Goal: Transaction & Acquisition: Purchase product/service

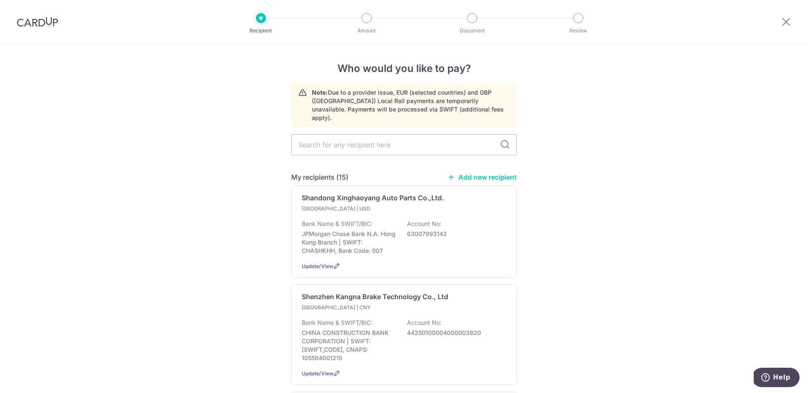
click at [490, 173] on link "Add new recipient" at bounding box center [481, 177] width 69 height 8
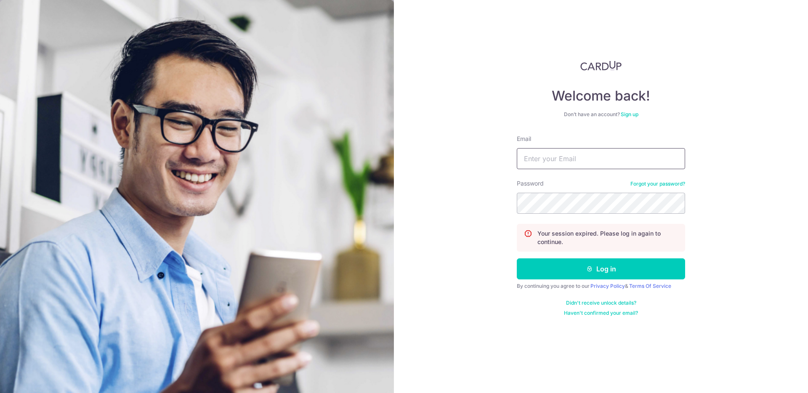
type input "[PERSON_NAME][EMAIL_ADDRESS][PERSON_NAME][DOMAIN_NAME]"
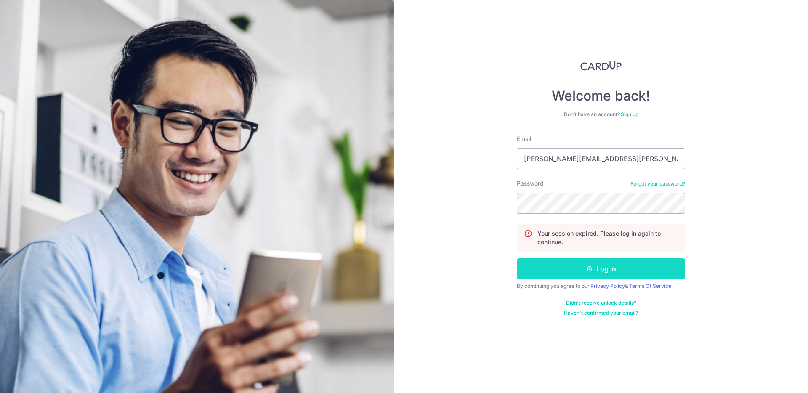
click at [616, 264] on button "Log in" at bounding box center [601, 268] width 168 height 21
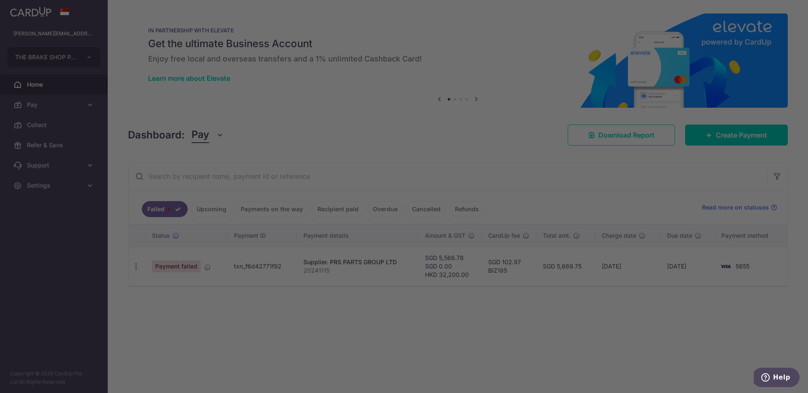
click at [63, 109] on div at bounding box center [408, 198] width 816 height 397
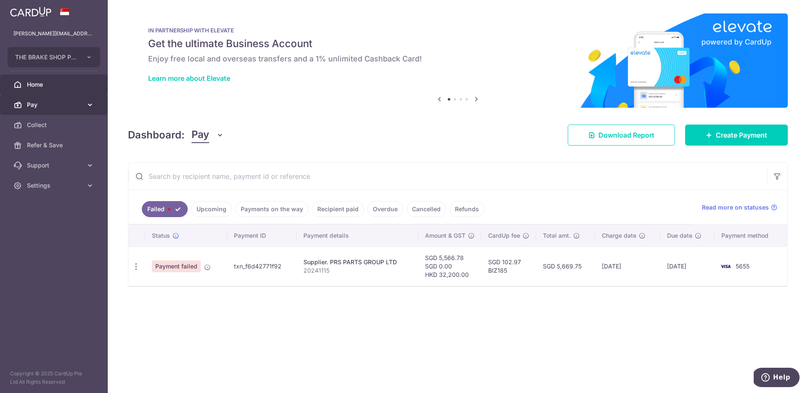
click at [41, 109] on link "Pay" at bounding box center [54, 105] width 108 height 20
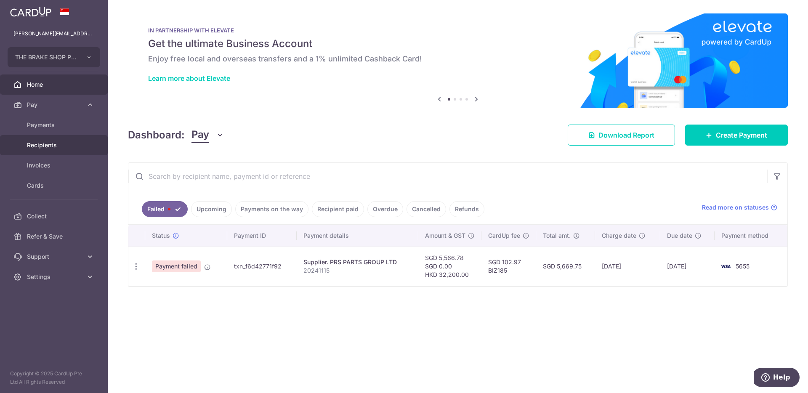
click at [58, 149] on span "Recipients" at bounding box center [55, 145] width 56 height 8
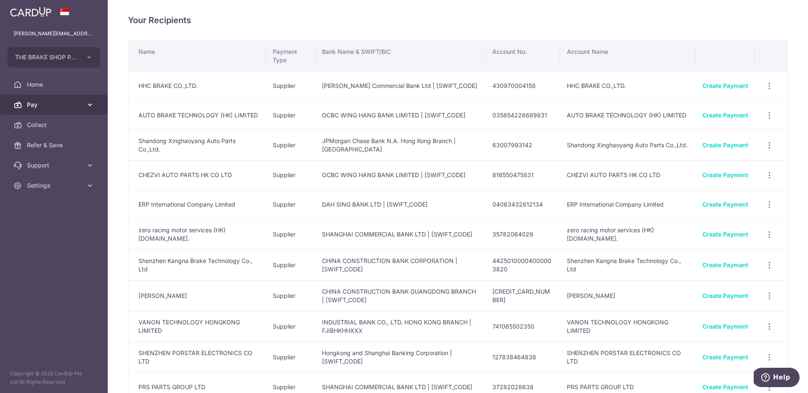
click at [53, 99] on link "Pay" at bounding box center [54, 105] width 108 height 20
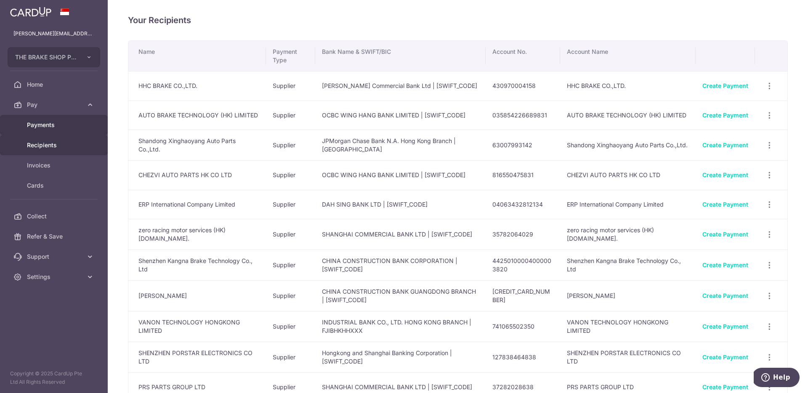
click at [63, 128] on span "Payments" at bounding box center [55, 125] width 56 height 8
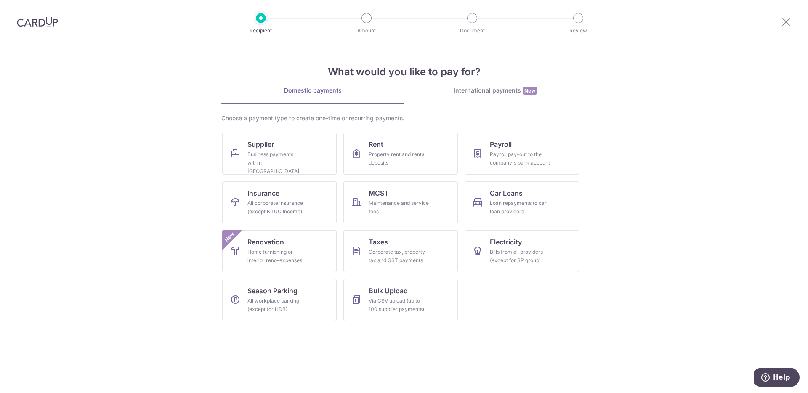
click at [484, 89] on div "International payments New" at bounding box center [495, 90] width 183 height 9
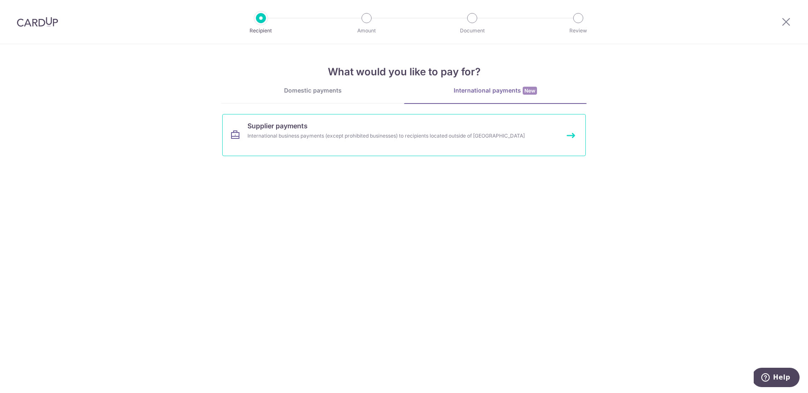
click at [423, 136] on div "International business payments (except prohibited businesses) to recipients lo…" at bounding box center [393, 136] width 291 height 8
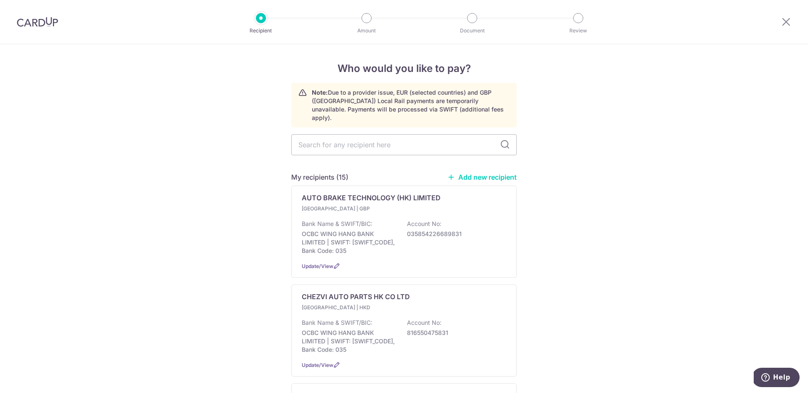
click at [481, 173] on link "Add new recipient" at bounding box center [481, 177] width 69 height 8
select select
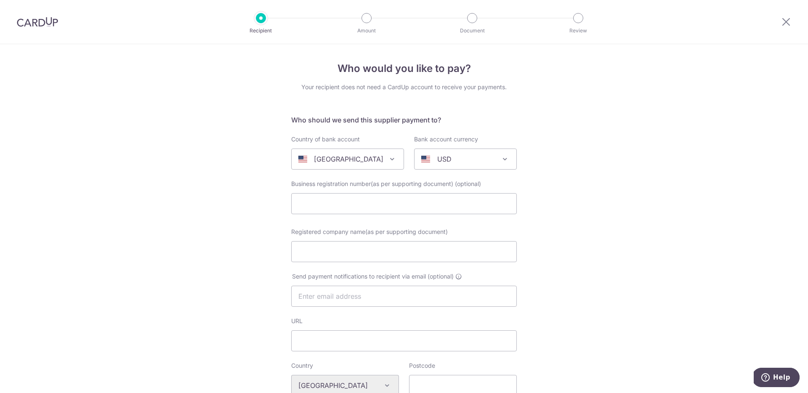
click at [373, 163] on div "United States" at bounding box center [340, 159] width 85 height 10
type input "y"
type input "ho"
select select "95"
select select "Hong Kong"
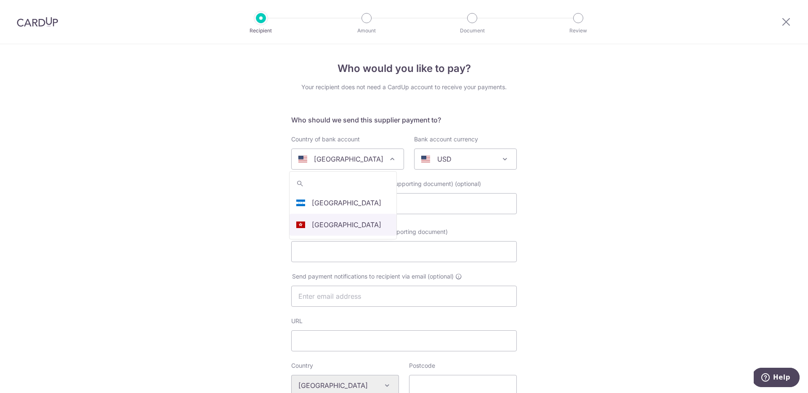
select select
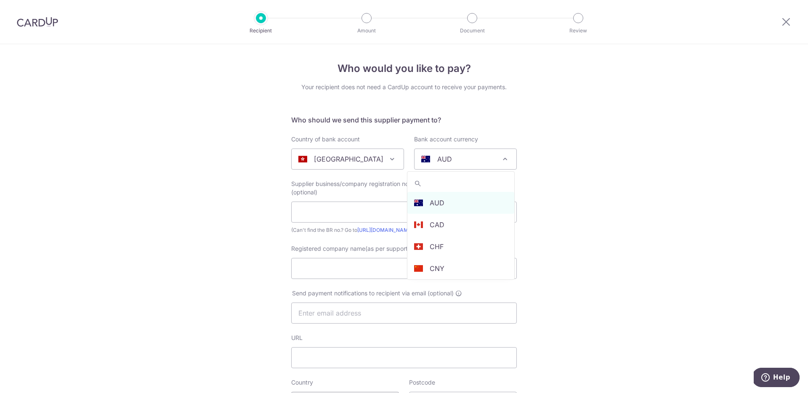
click at [474, 160] on div "AUD" at bounding box center [458, 159] width 75 height 10
type input "y"
select select "7"
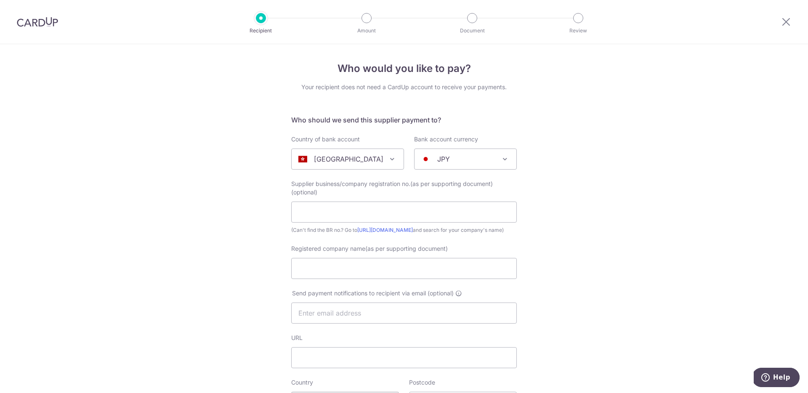
scroll to position [18, 0]
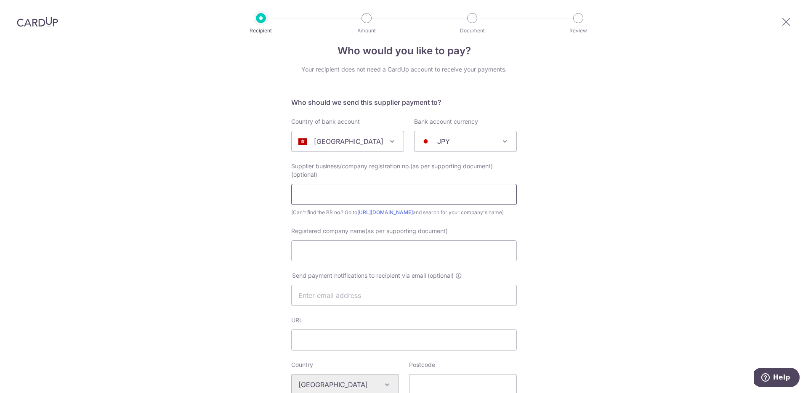
click at [403, 198] on input "text" at bounding box center [404, 194] width 226 height 21
type input "zero racing motor services (HK) CO.LTD"
click at [533, 203] on div "Who would you like to pay? Your recipient does not need a CardUp account to rec…" at bounding box center [404, 393] width 808 height 732
drag, startPoint x: 430, startPoint y: 195, endPoint x: 272, endPoint y: 185, distance: 157.7
click at [272, 185] on div "Who would you like to pay? Your recipient does not need a CardUp account to rec…" at bounding box center [404, 393] width 808 height 732
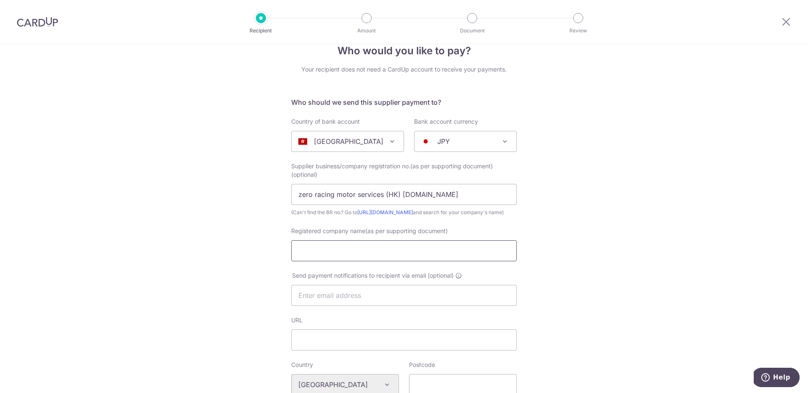
click at [359, 261] on input "Registered company name(as per supporting document)" at bounding box center [404, 250] width 226 height 21
paste input "zero racing motor services (HK) CO.LTD"
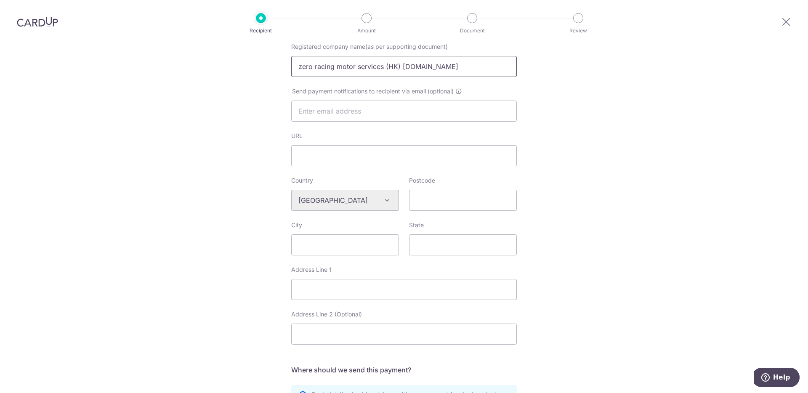
scroll to position [210, 0]
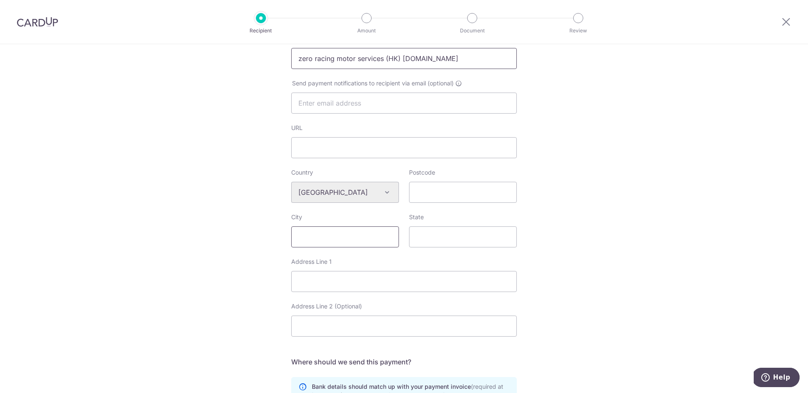
type input "zero racing motor services (HK) CO.LTD"
click at [340, 246] on input "City" at bounding box center [345, 236] width 108 height 21
drag, startPoint x: 321, startPoint y: 289, endPoint x: 367, endPoint y: 297, distance: 47.1
click at [321, 289] on input "Address Line 1" at bounding box center [404, 281] width 226 height 21
paste input "Rm.1801 TSUEN WAN INDUSTRIAL CENTRE 220-248 TEXACO ROAD TSUEN WAN NT"
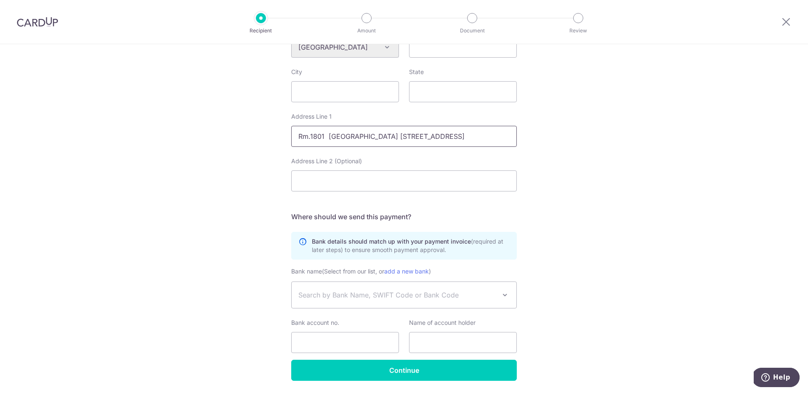
scroll to position [370, 0]
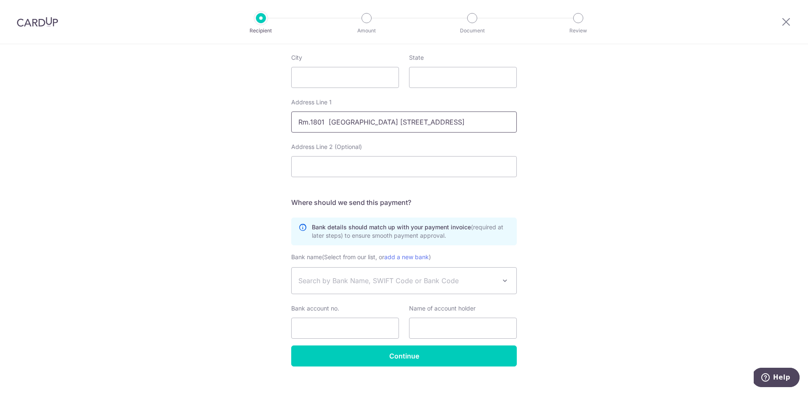
type input "Rm.1801 TSUEN WAN INDUSTRIAL CENTRE 220-248 TEXACO ROAD TSUEN WAN NT"
click at [338, 286] on span "Search by Bank Name, SWIFT Code or Bank Code" at bounding box center [397, 281] width 198 height 10
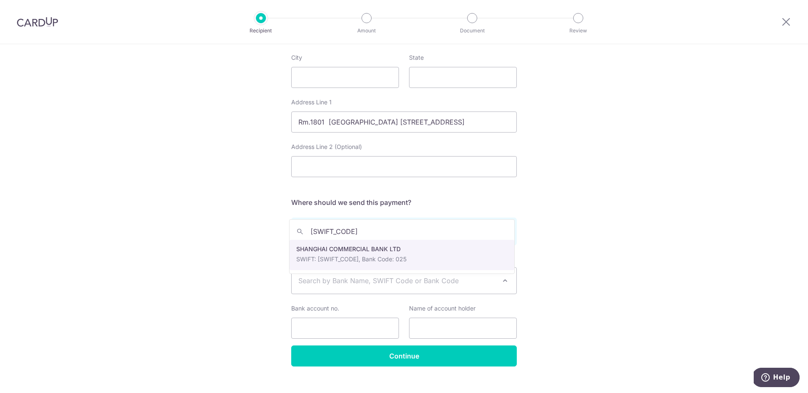
type input "SCBKHKHHXXX"
select select "1249"
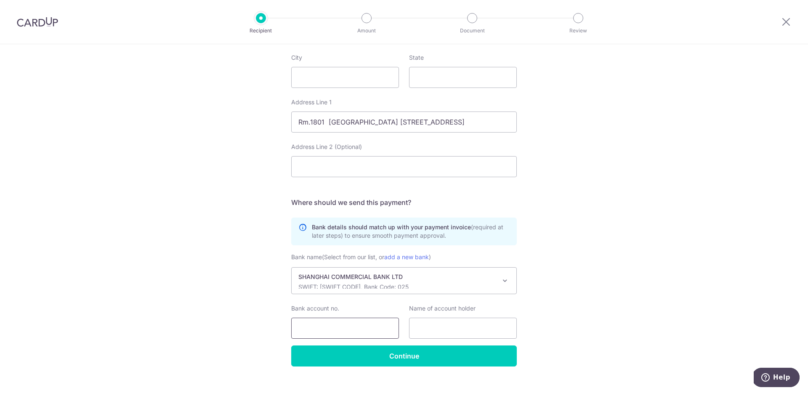
click at [341, 333] on input "Bank account no." at bounding box center [345, 328] width 108 height 21
paste input "35728-02221-8"
click at [342, 337] on input "35728-02221-8" at bounding box center [345, 328] width 108 height 21
click at [318, 337] on input "35728-022218" at bounding box center [345, 328] width 108 height 21
click at [296, 336] on input "35728022218" at bounding box center [345, 328] width 108 height 21
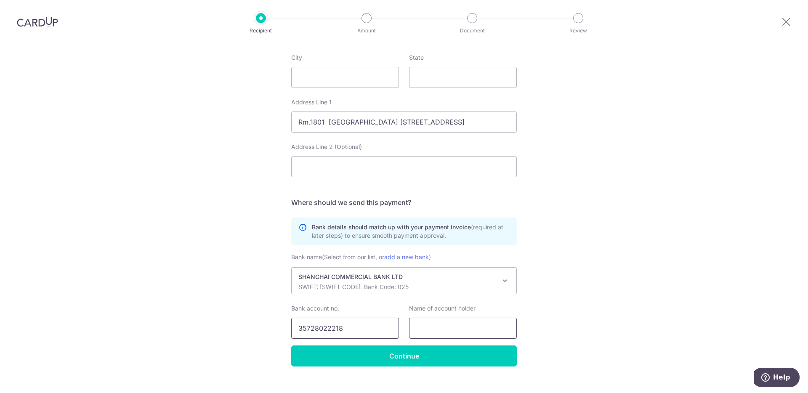
type input "35728022218"
click at [457, 335] on input "text" at bounding box center [463, 328] width 108 height 21
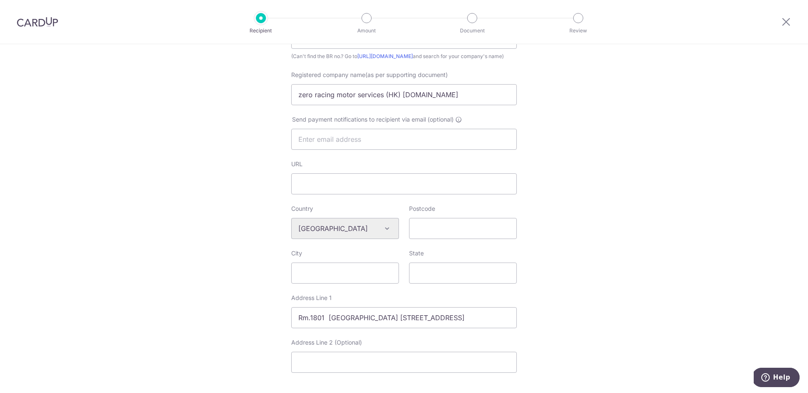
scroll to position [78, 0]
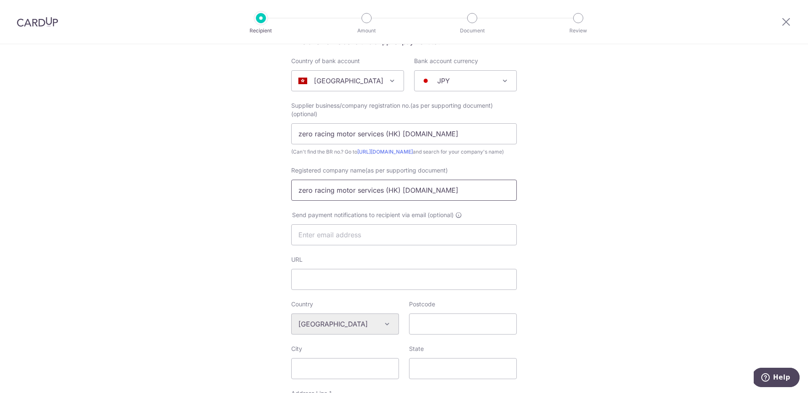
drag, startPoint x: 439, startPoint y: 205, endPoint x: 254, endPoint y: 186, distance: 185.8
click at [256, 186] on div "Who would you like to pay? Your recipient does not need a CardUp account to rec…" at bounding box center [404, 332] width 808 height 732
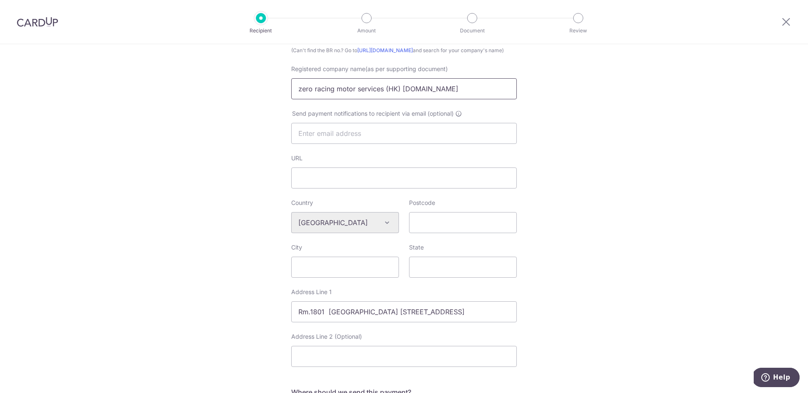
scroll to position [391, 0]
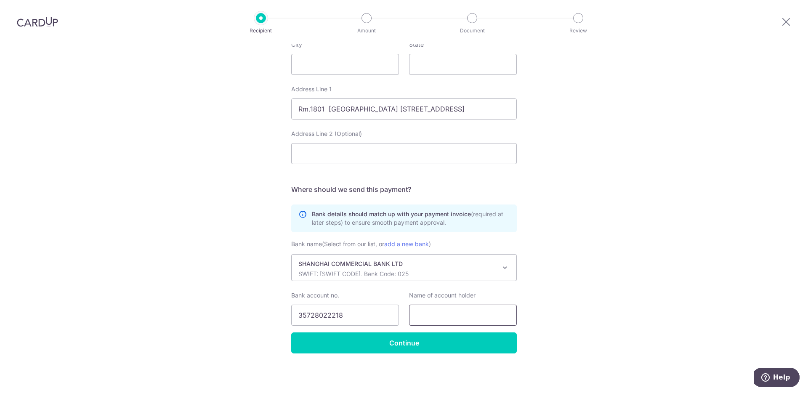
click at [449, 318] on input "text" at bounding box center [463, 315] width 108 height 21
paste input "zero racing motor services (HK) CO.LTD"
type input "zero racing motor services (HK) CO.LTD"
click at [570, 299] on div "Who would you like to pay? Your recipient does not need a CardUp account to rec…" at bounding box center [404, 28] width 808 height 732
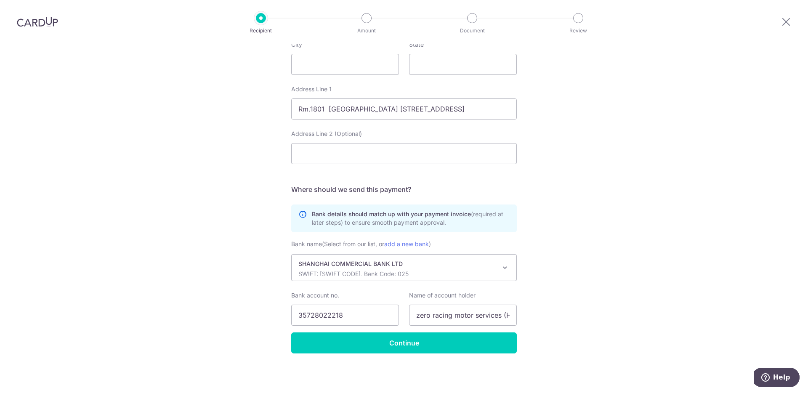
scroll to position [391, 0]
click at [431, 342] on input "Continue" at bounding box center [404, 343] width 226 height 21
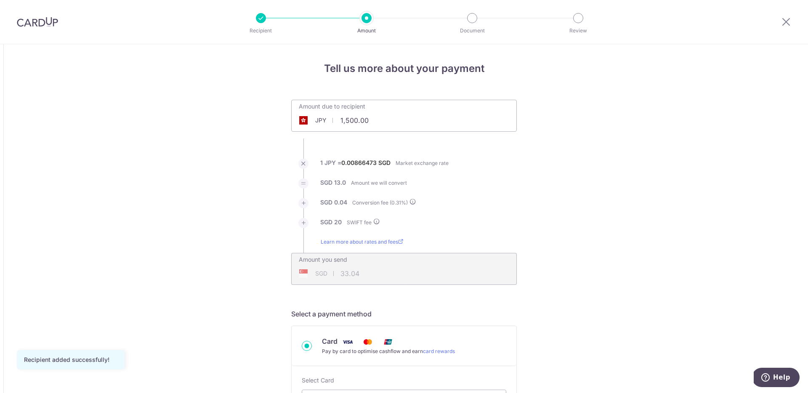
drag, startPoint x: 356, startPoint y: 122, endPoint x: 310, endPoint y: 115, distance: 46.4
click at [311, 116] on div "JPY 1,500.00 1500" at bounding box center [357, 120] width 130 height 19
type input "154,422.00"
type input "1,362.70"
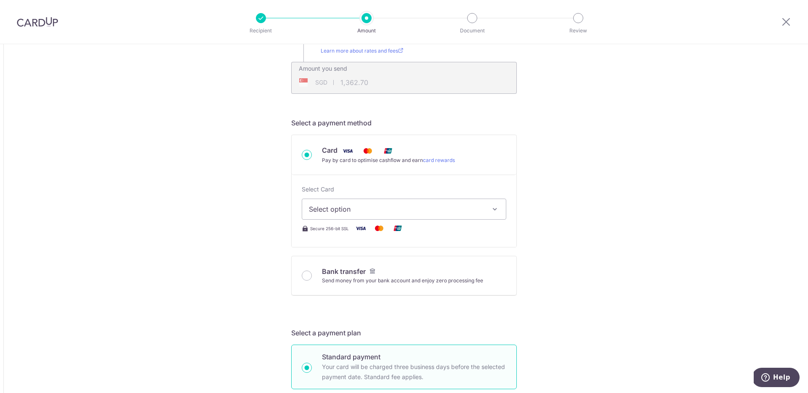
scroll to position [213, 0]
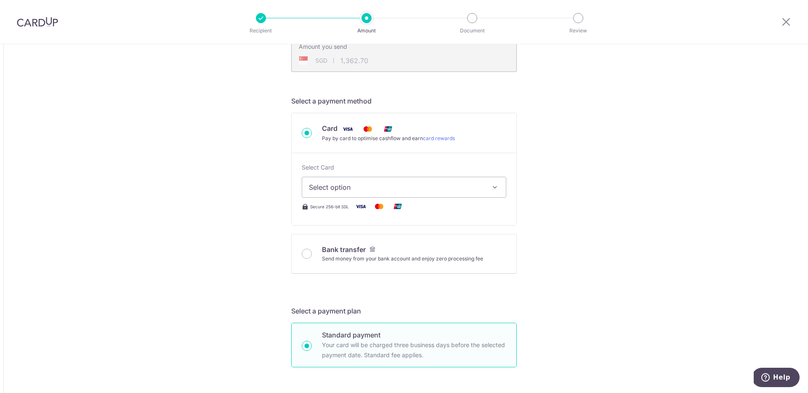
click at [458, 194] on button "Select option" at bounding box center [404, 187] width 205 height 21
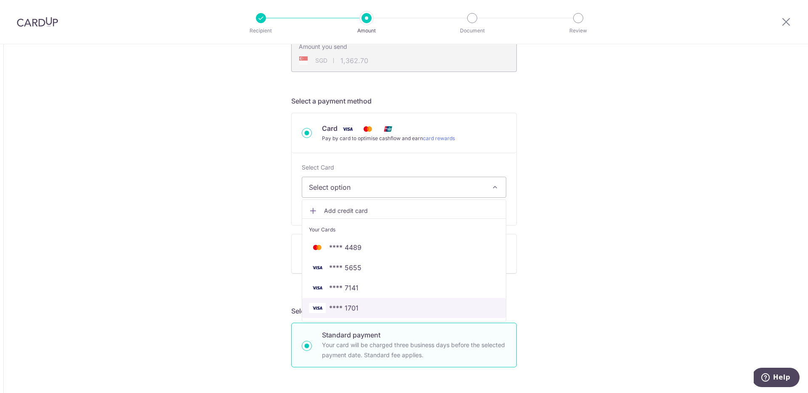
drag, startPoint x: 350, startPoint y: 308, endPoint x: 543, endPoint y: 277, distance: 195.8
click at [351, 308] on span "**** 1701" at bounding box center [343, 308] width 29 height 10
type input "154,422.00"
type input "1,362.71"
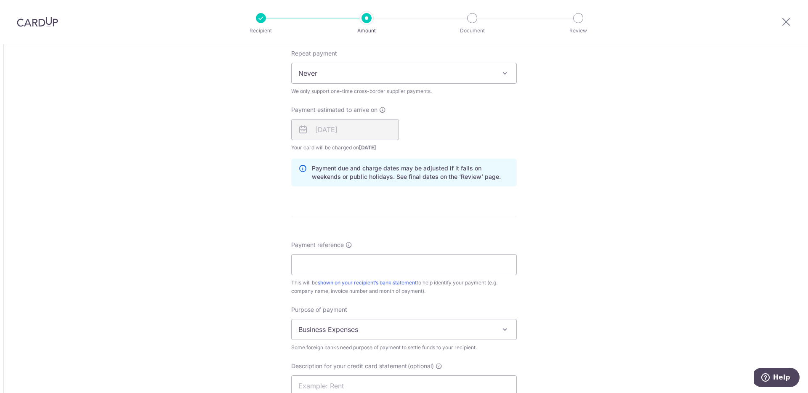
scroll to position [574, 0]
click at [388, 270] on input "Payment reference" at bounding box center [404, 262] width 226 height 21
type input "20250812"
click at [612, 284] on div "Tell us more about your payment Amount due to recipient JPY 154,422.00 154422 1…" at bounding box center [404, 47] width 808 height 1155
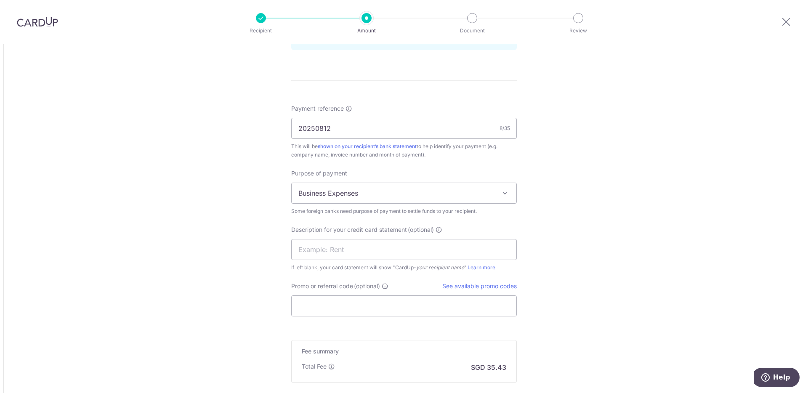
scroll to position [761, 0]
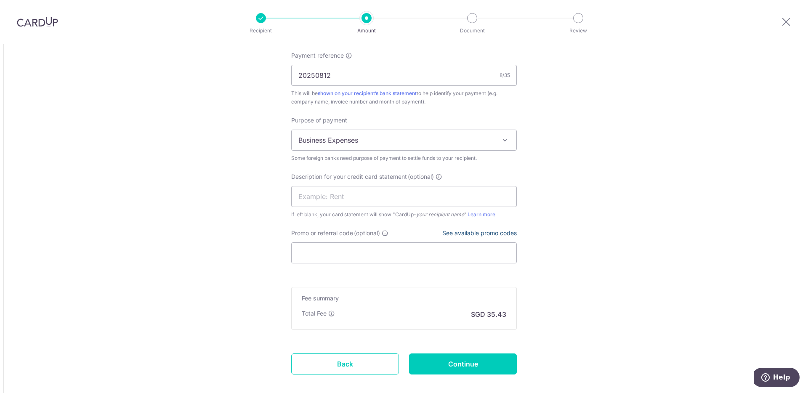
click at [483, 231] on link "See available promo codes" at bounding box center [479, 232] width 75 height 7
drag, startPoint x: 330, startPoint y: 257, endPoint x: 418, endPoint y: 273, distance: 88.9
click at [330, 257] on input "Promo or referral code (optional)" at bounding box center [404, 252] width 226 height 21
paste input "BOFF185"
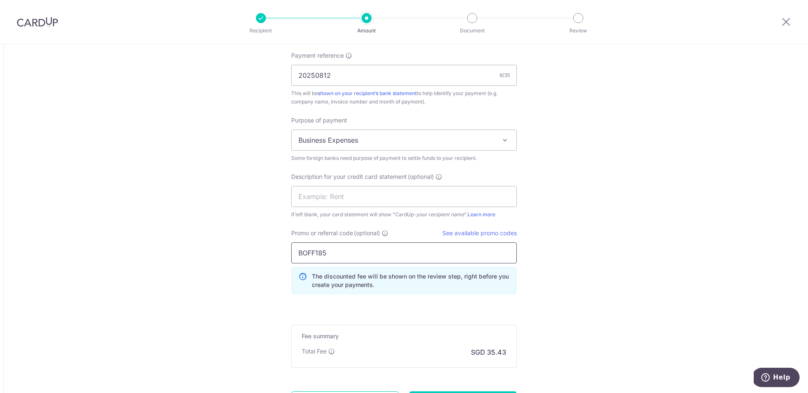
type input "BOFF185"
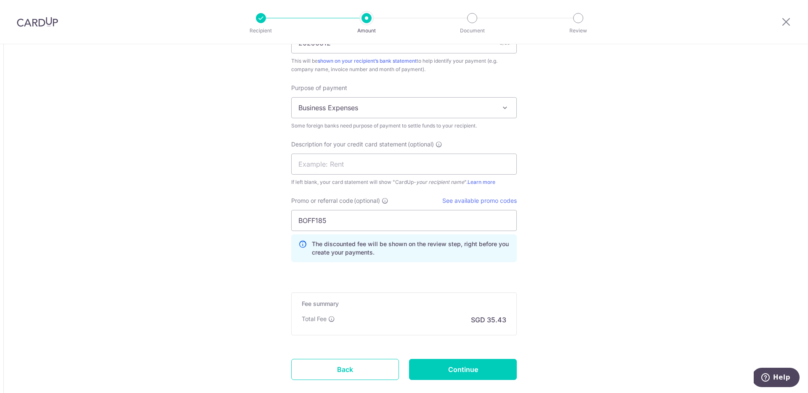
scroll to position [844, 0]
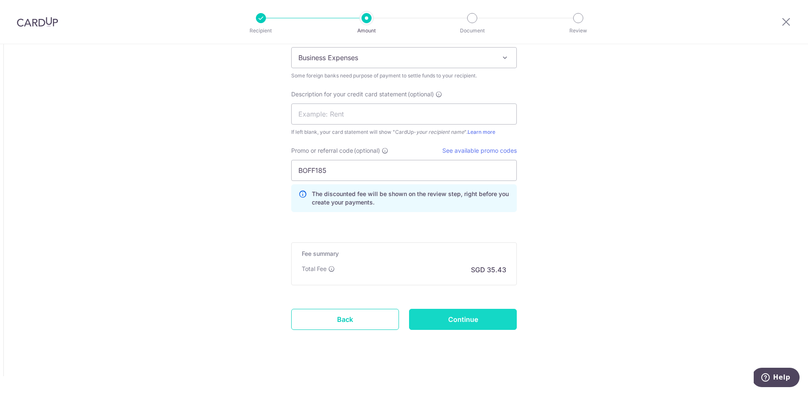
click at [476, 325] on input "Continue" at bounding box center [463, 319] width 108 height 21
type input "Create Schedule"
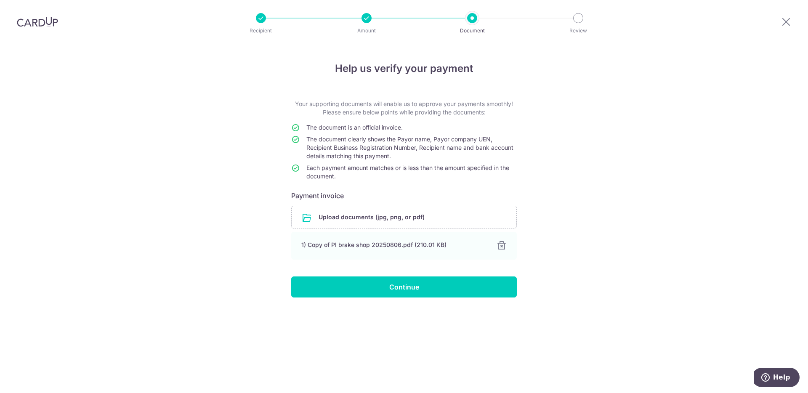
click at [620, 226] on div "Help us verify your payment Your supporting documents will enable us to approve…" at bounding box center [404, 218] width 808 height 349
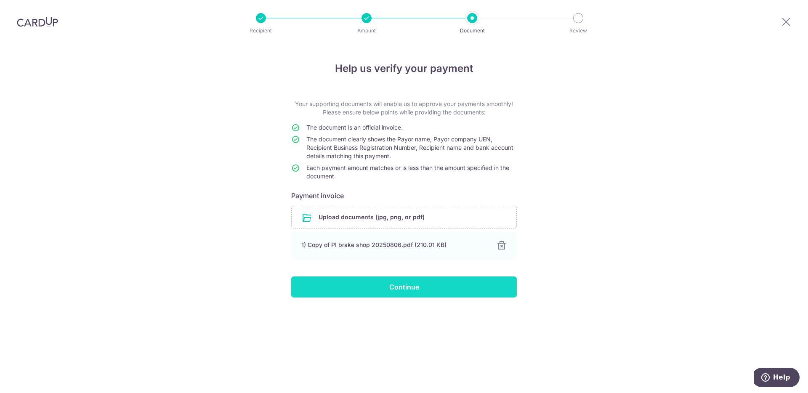
click at [419, 281] on input "Continue" at bounding box center [404, 287] width 226 height 21
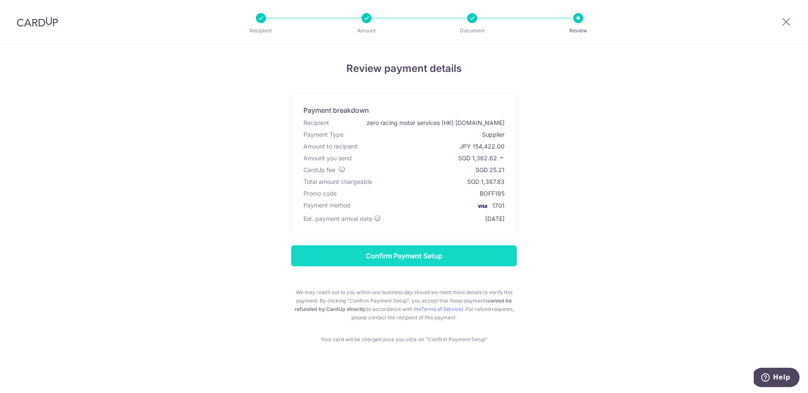
click at [423, 260] on input "Confirm Payment Setup" at bounding box center [404, 255] width 226 height 21
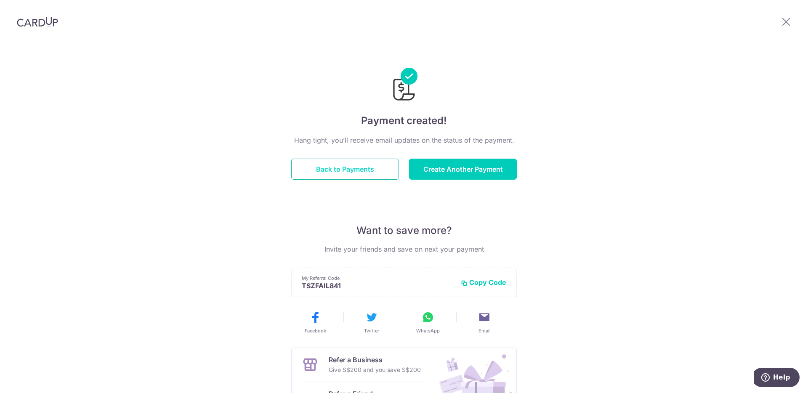
click at [363, 167] on button "Back to Payments" at bounding box center [345, 169] width 108 height 21
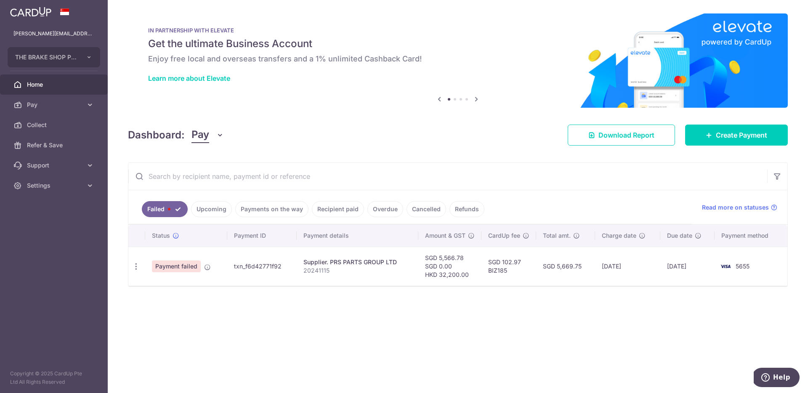
click at [221, 208] on link "Upcoming" at bounding box center [211, 209] width 41 height 16
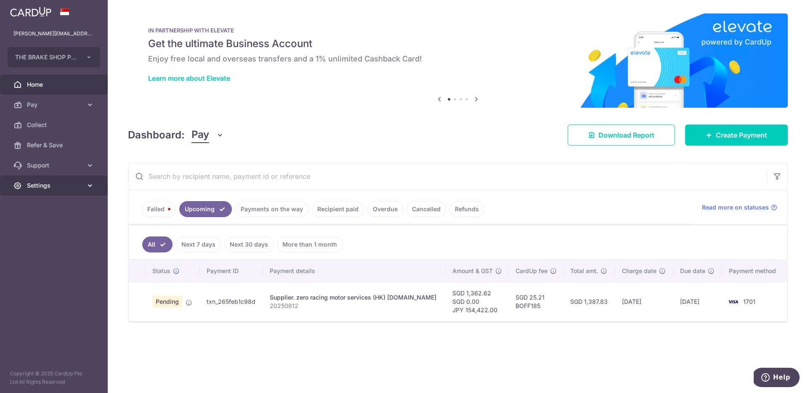
click at [64, 191] on link "Settings" at bounding box center [54, 186] width 108 height 20
click at [40, 228] on span "Logout" at bounding box center [55, 226] width 56 height 8
